Goal: Book appointment/travel/reservation

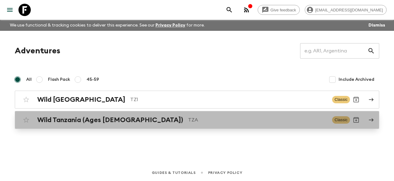
click at [78, 119] on h2 "Wild Tanzania (Ages [DEMOGRAPHIC_DATA])" at bounding box center [110, 120] width 146 height 8
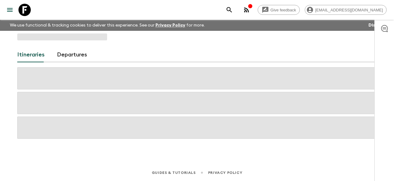
click at [78, 119] on span at bounding box center [197, 127] width 360 height 22
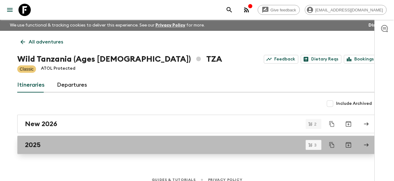
click at [40, 142] on h2 "2025" at bounding box center [33, 145] width 16 height 8
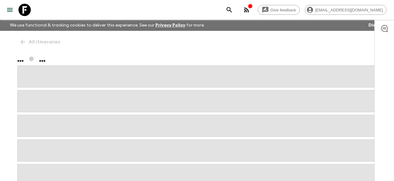
click at [40, 142] on span at bounding box center [197, 150] width 360 height 22
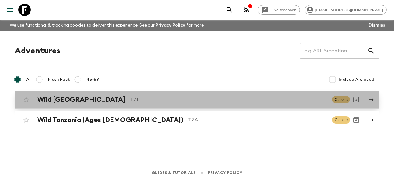
click at [64, 99] on h2 "Wild [GEOGRAPHIC_DATA]" at bounding box center [81, 99] width 88 height 8
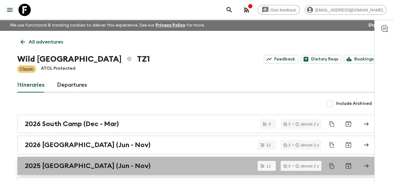
click at [64, 162] on h2 "2025 [GEOGRAPHIC_DATA] (Jun - Nov)" at bounding box center [88, 166] width 126 height 8
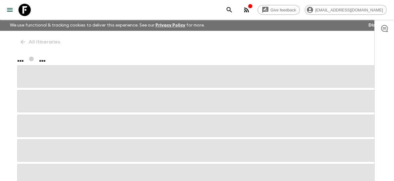
click at [64, 162] on div at bounding box center [197, 125] width 360 height 121
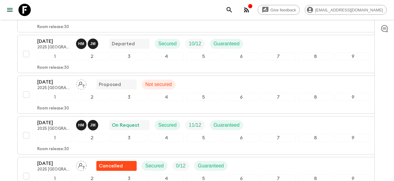
scroll to position [192, 0]
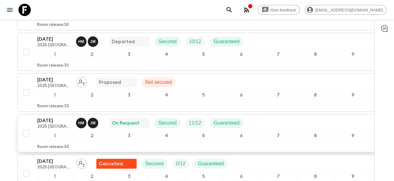
click at [110, 142] on div "Room release: 30" at bounding box center [203, 145] width 333 height 7
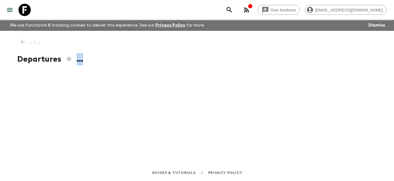
click at [110, 129] on div "... • ... Departures ..." at bounding box center [197, 89] width 375 height 116
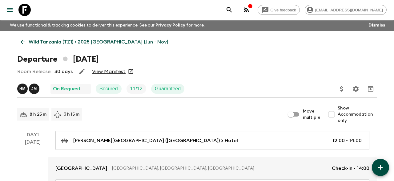
click at [111, 71] on link "View Manifest" at bounding box center [109, 71] width 34 height 6
